Goal: Check status

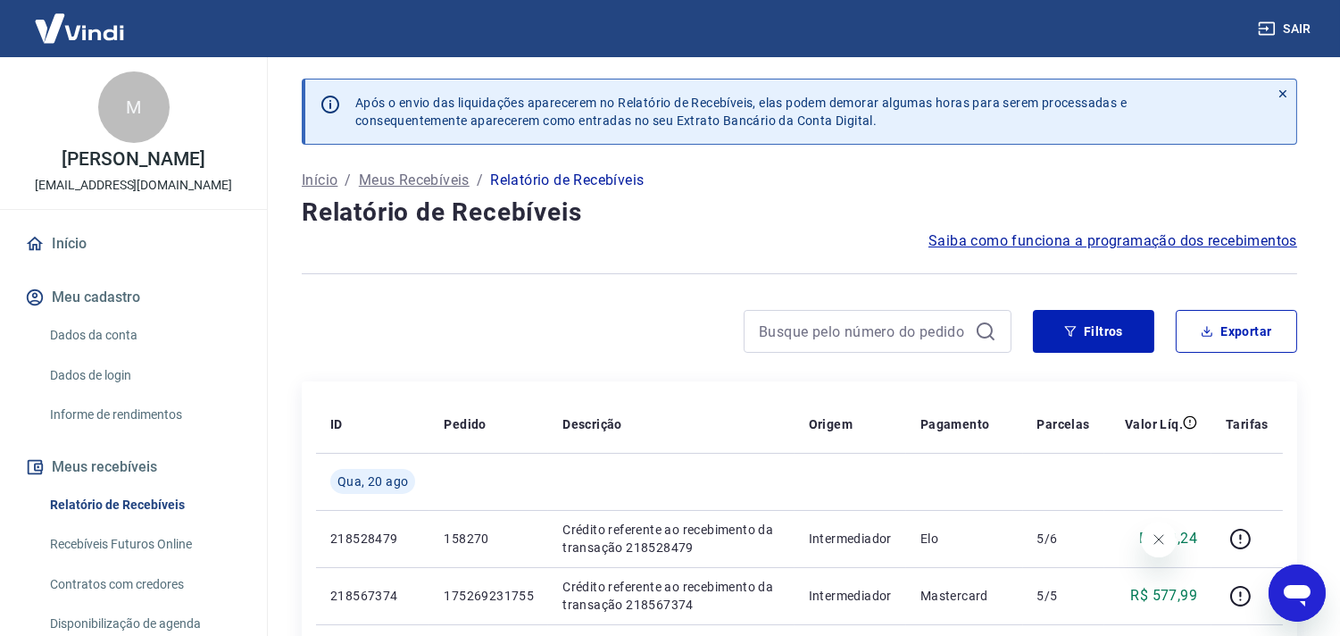
click at [799, 334] on input at bounding box center [863, 331] width 209 height 27
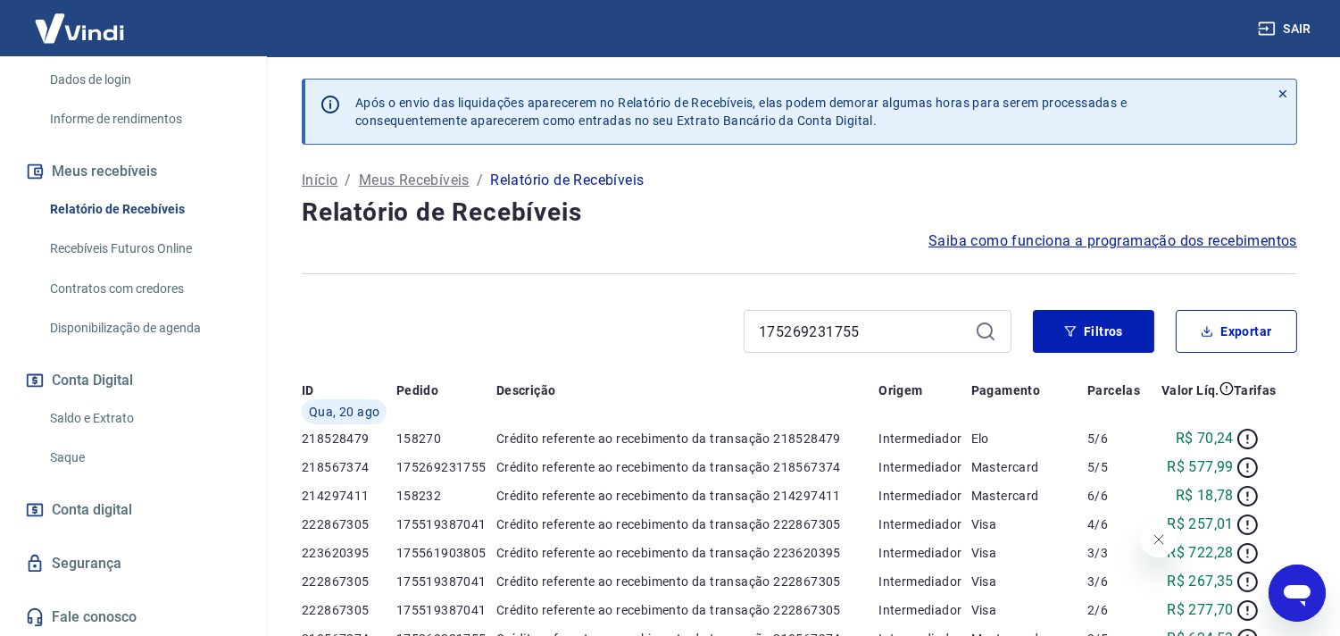
type input "175269231755"
click at [991, 328] on icon at bounding box center [985, 330] width 21 height 21
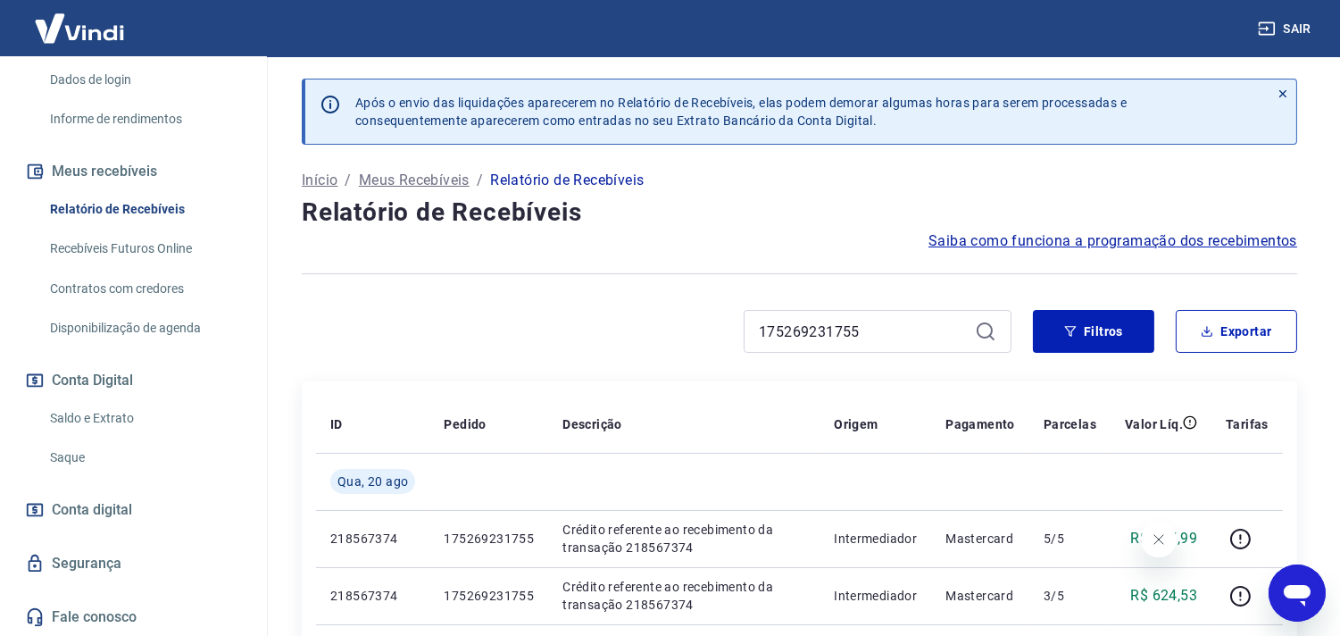
click at [1092, 292] on div at bounding box center [799, 274] width 995 height 44
click at [1091, 315] on button "Filtros" at bounding box center [1093, 331] width 121 height 43
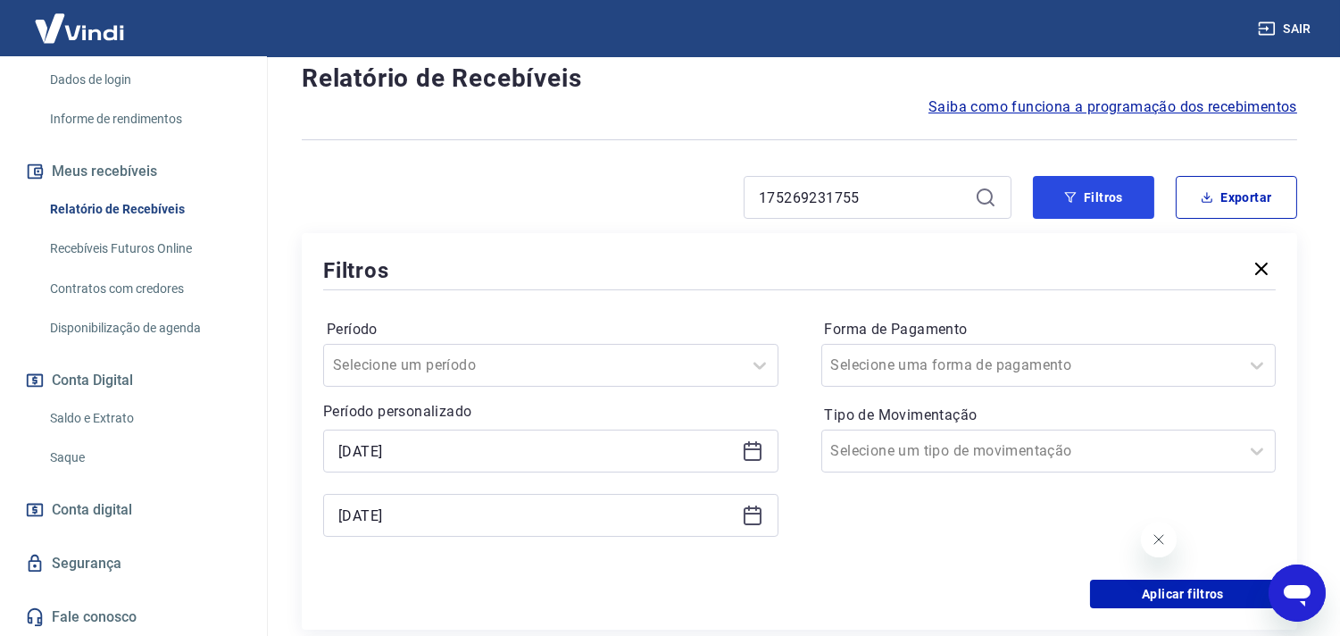
scroll to position [297, 0]
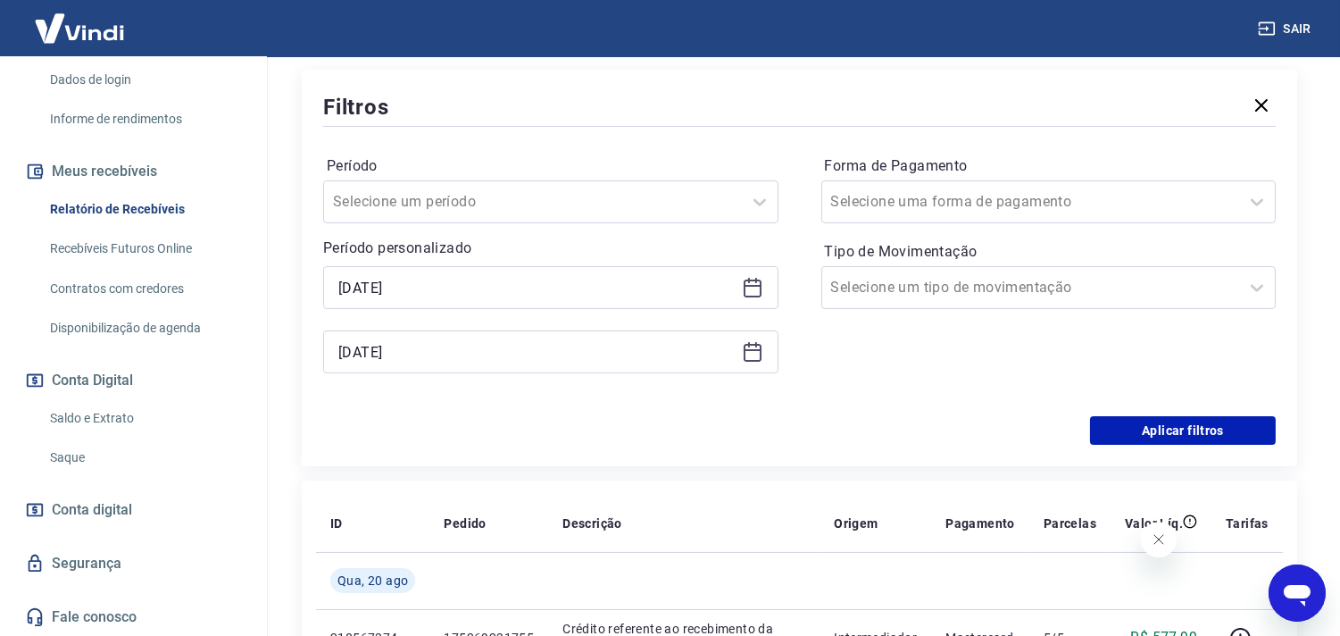
click at [755, 291] on icon at bounding box center [752, 287] width 21 height 21
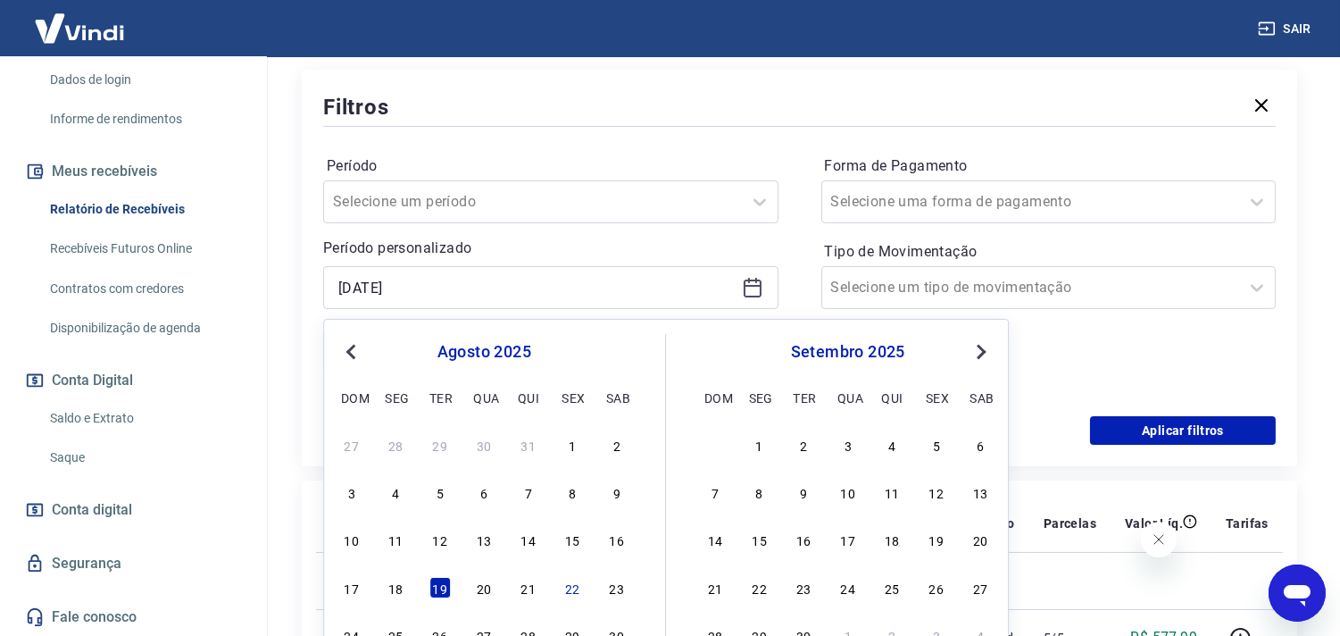
click at [1105, 339] on div "Forma de Pagamento Selecione uma forma de pagamento Tipo de Movimentação Seleci…" at bounding box center [1048, 273] width 455 height 243
drag, startPoint x: 416, startPoint y: 281, endPoint x: 82, endPoint y: 277, distance: 333.8
click at [113, 277] on div "Sair M [PERSON_NAME] [EMAIL_ADDRESS][DOMAIN_NAME] Início Meu cadastro Dados da …" at bounding box center [670, 21] width 1340 height 636
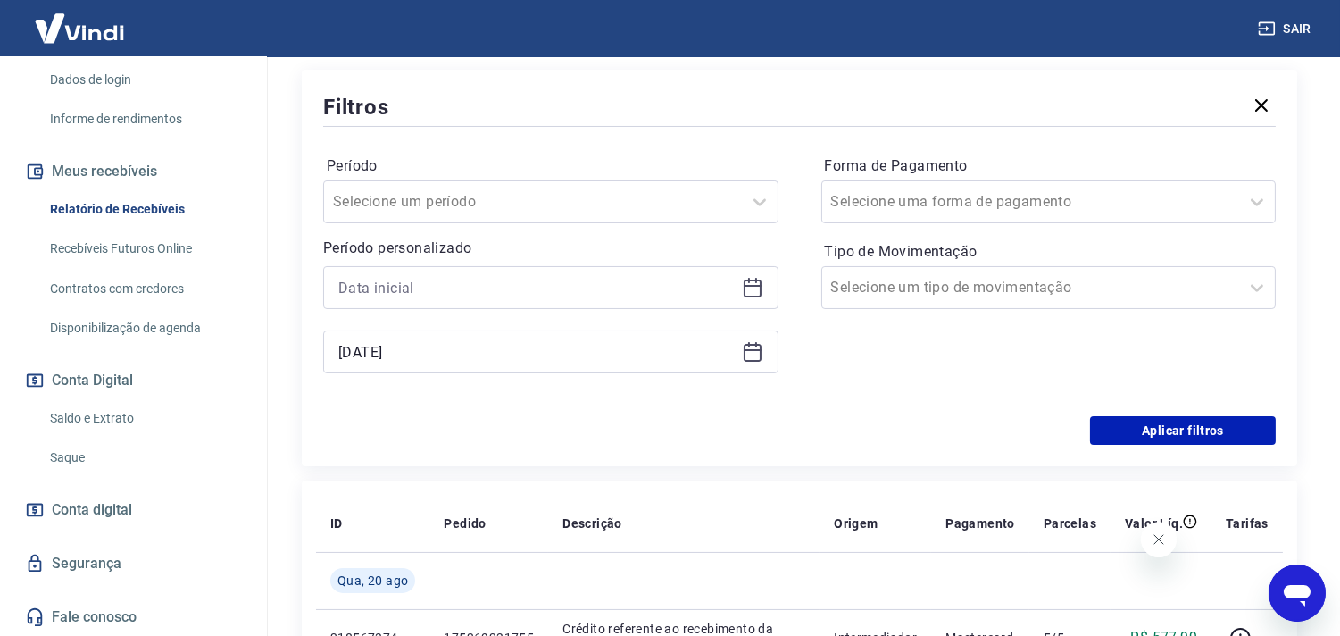
click at [1055, 315] on div "Forma de Pagamento Selecione uma forma de pagamento Tipo de Movimentação Seleci…" at bounding box center [1048, 273] width 455 height 243
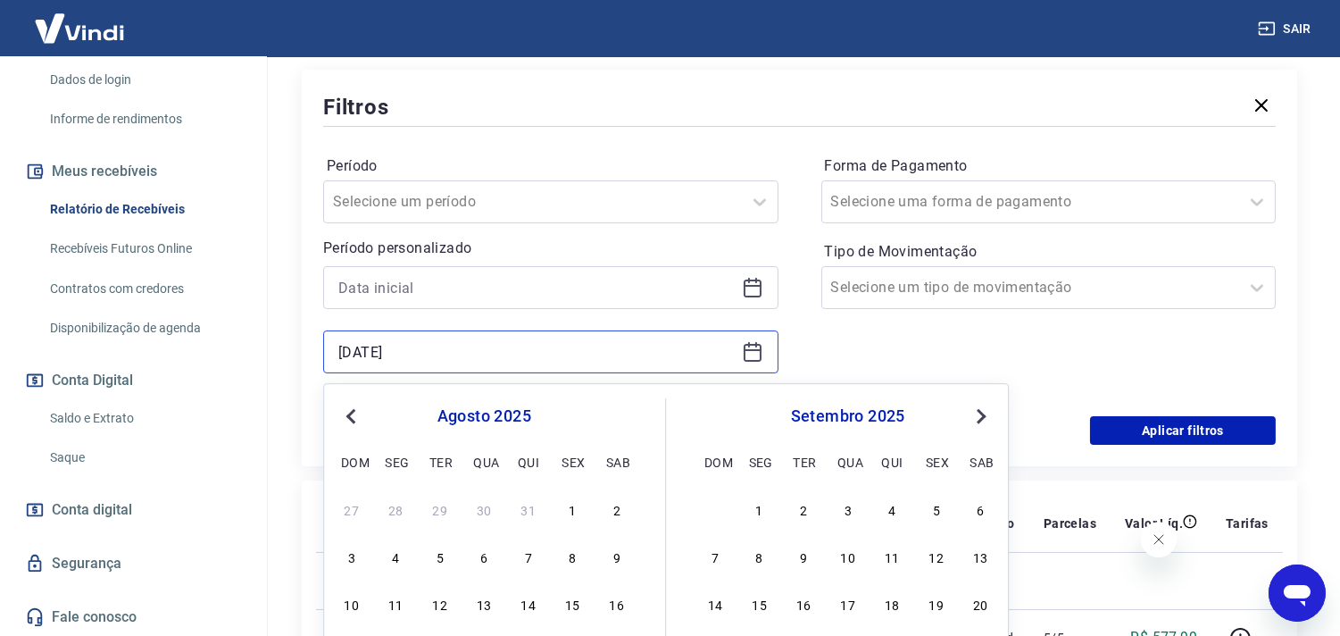
drag, startPoint x: 334, startPoint y: 353, endPoint x: 87, endPoint y: 353, distance: 246.3
click at [89, 338] on div "Sair M [PERSON_NAME] [EMAIL_ADDRESS][DOMAIN_NAME] Início Meu cadastro Dados da …" at bounding box center [670, 21] width 1340 height 636
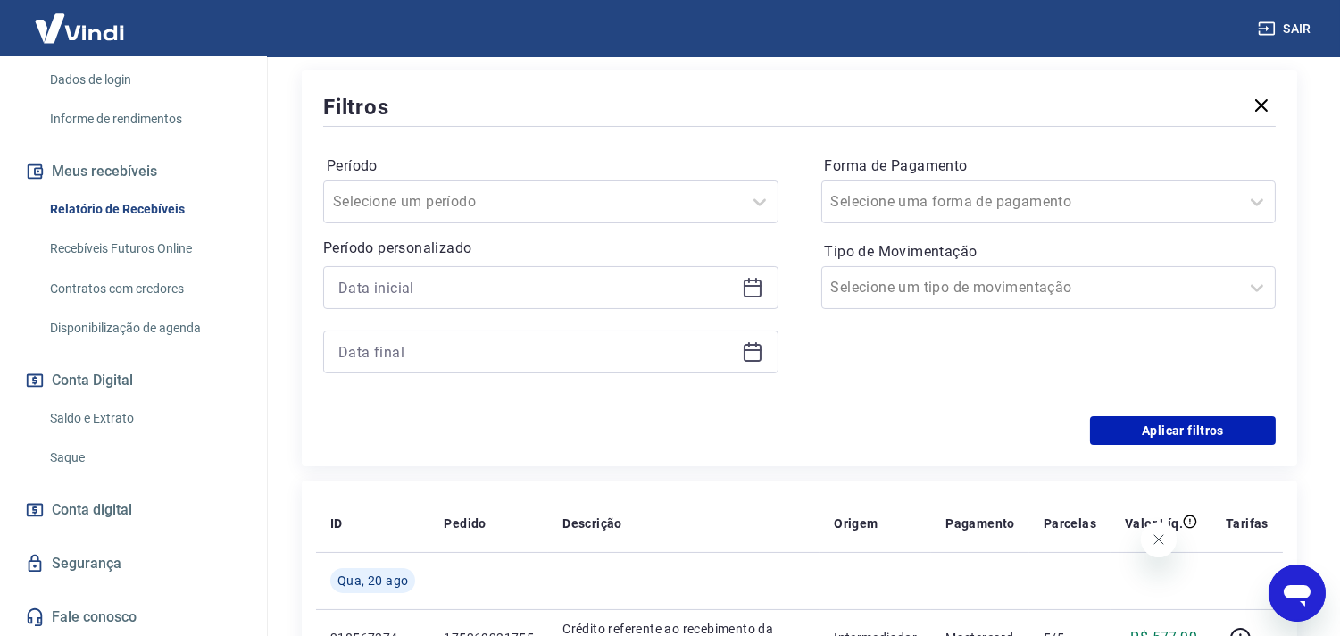
click at [1050, 345] on div "Forma de Pagamento Selecione uma forma de pagamento Tipo de Movimentação Seleci…" at bounding box center [1048, 273] width 455 height 243
click at [1155, 420] on button "Aplicar filtros" at bounding box center [1183, 430] width 186 height 29
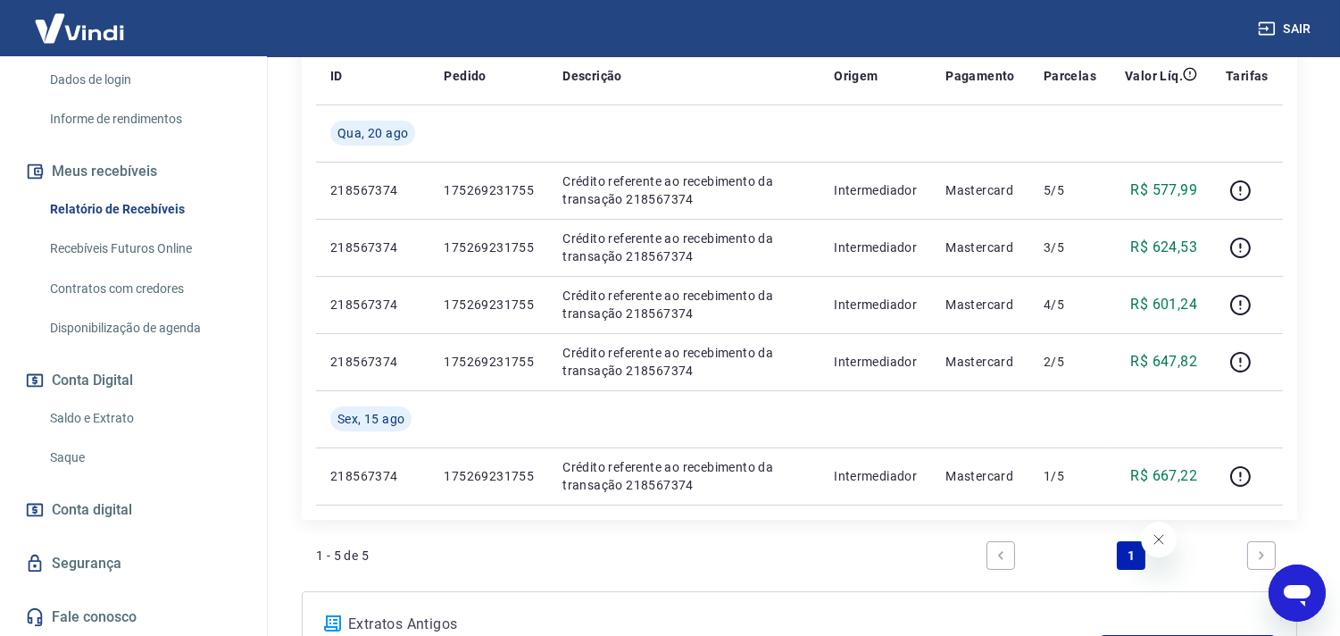
scroll to position [396, 0]
